Goal: Submit feedback/report problem

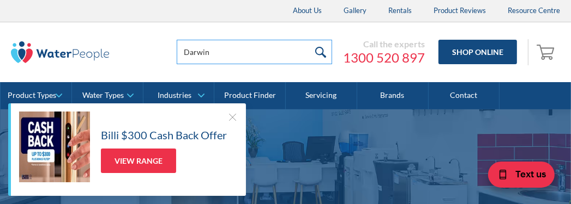
type input "Darwin"
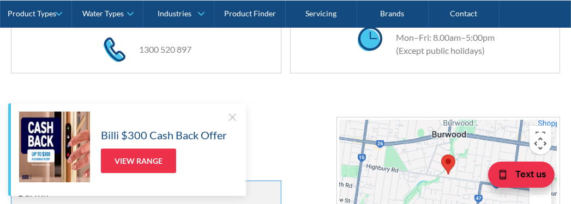
type input "Darwin"
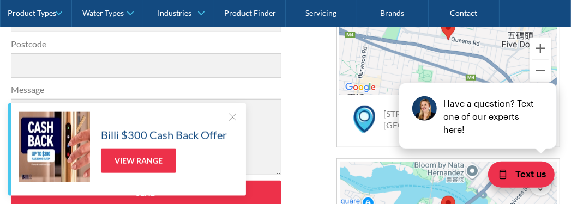
type input "[EMAIL_ADDRESS][DOMAIN_NAME]"
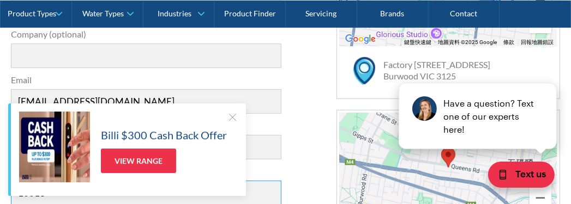
type input "10018"
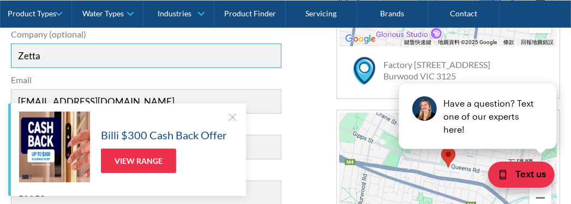
scroll to position [303, 0]
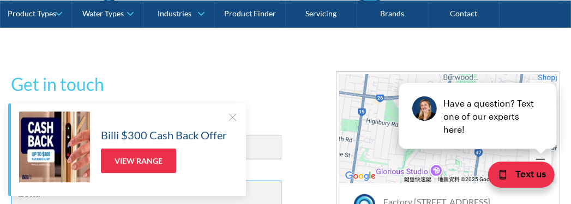
type input "Zetta"
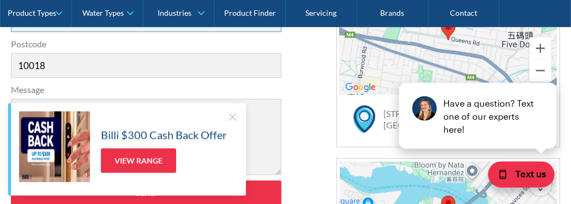
scroll to position [0, 773]
type input "we are a company making in-ear heart rate monitoring devices. We are developing…"
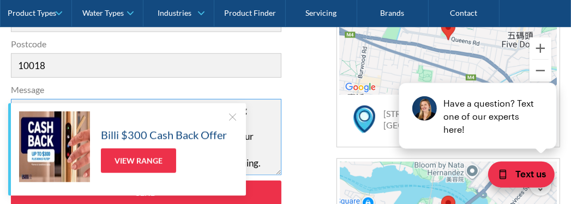
scroll to position [127, 0]
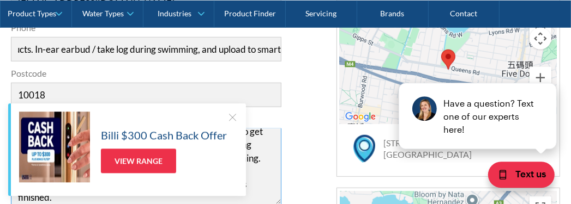
type textarea "Hi, we are a company making in-ear heart rate monitoring devices. We are develo…"
